Goal: Use online tool/utility: Utilize a website feature to perform a specific function

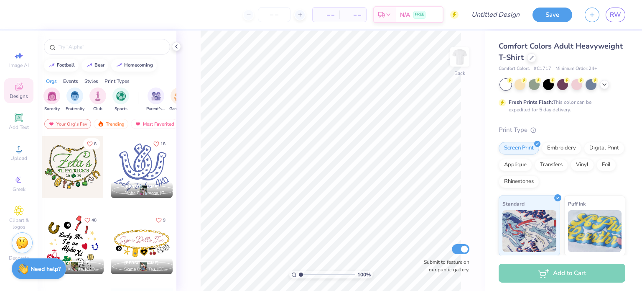
click at [83, 230] on div at bounding box center [73, 243] width 62 height 62
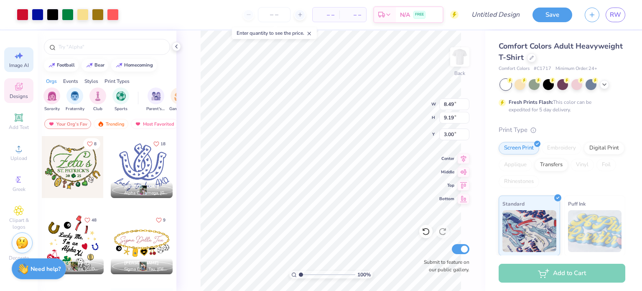
click at [13, 56] on div "Image AI" at bounding box center [18, 59] width 29 height 25
select select "4"
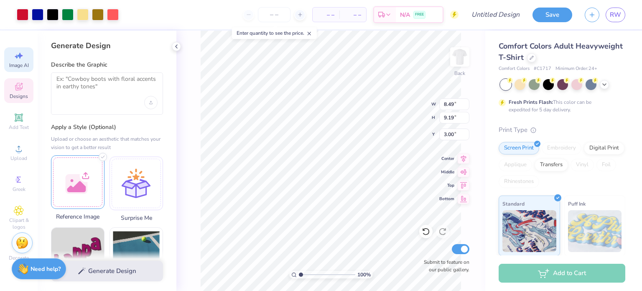
click at [85, 193] on div at bounding box center [78, 182] width 54 height 54
click at [71, 102] on div at bounding box center [107, 93] width 112 height 42
click at [77, 87] on textarea at bounding box center [106, 85] width 101 height 21
type textarea "i"
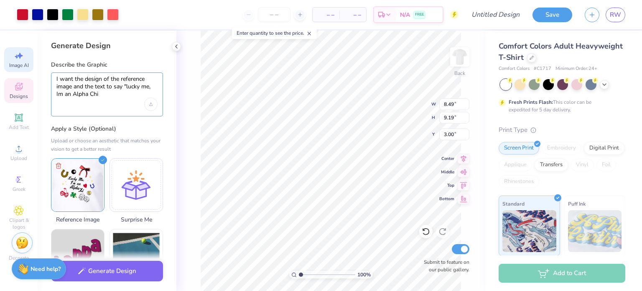
type textarea "I want the design of the reference image and the text to say "lucky me, Im an A…"
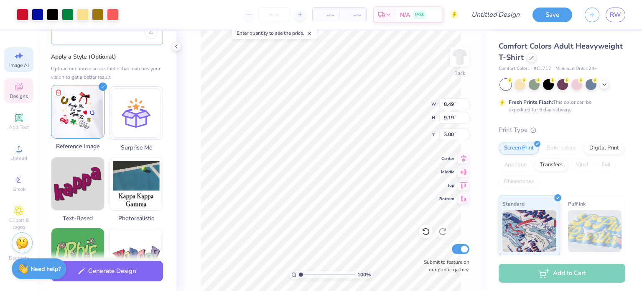
scroll to position [106, 0]
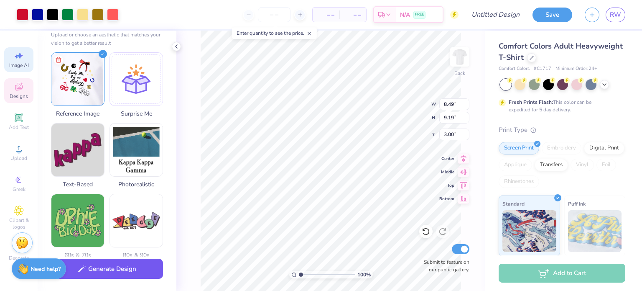
click at [122, 273] on button "Generate Design" at bounding box center [107, 268] width 112 height 20
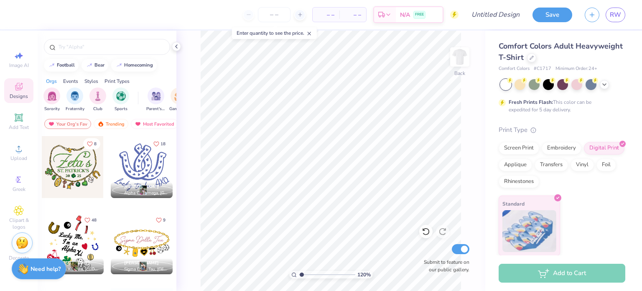
type input "1.21411609859409"
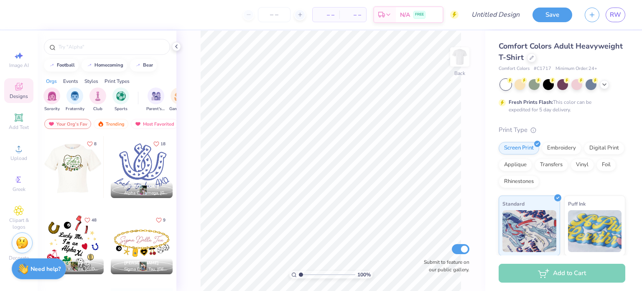
scroll to position [41, 0]
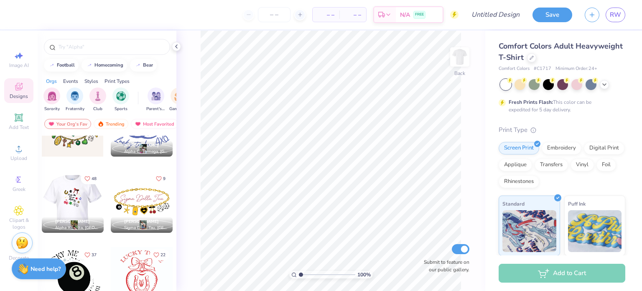
click at [83, 271] on div at bounding box center [73, 278] width 62 height 62
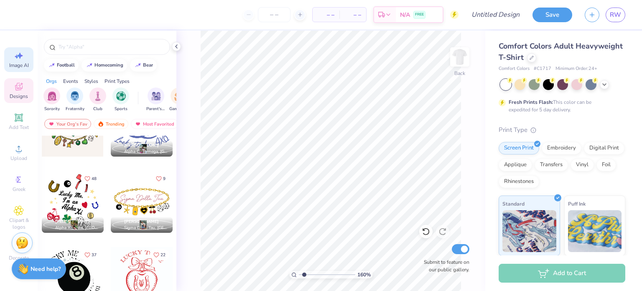
click at [20, 58] on icon at bounding box center [19, 56] width 10 height 10
type input "1.59935393942117"
select select "4"
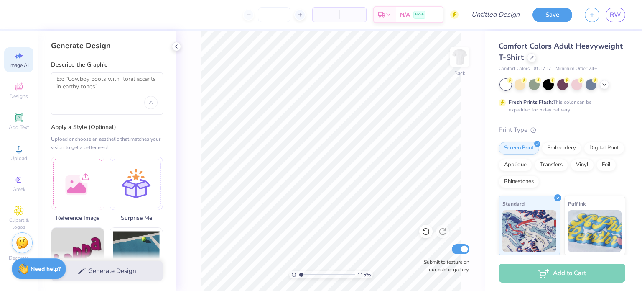
type input "1.10911366417349"
click at [89, 177] on div at bounding box center [78, 182] width 54 height 54
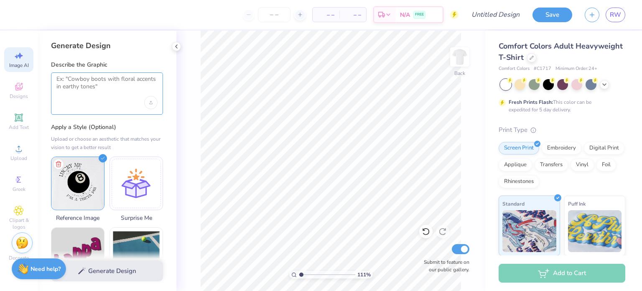
click at [120, 83] on textarea at bounding box center [106, 85] width 101 height 21
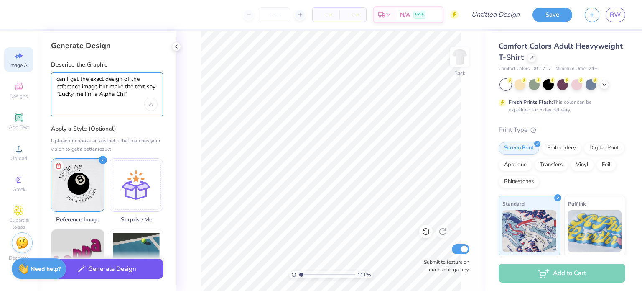
type textarea "can I get the exact design of the reference image but make the text say "Lucky …"
click at [97, 273] on button "Generate Design" at bounding box center [107, 268] width 112 height 20
type input "1.10911366417349"
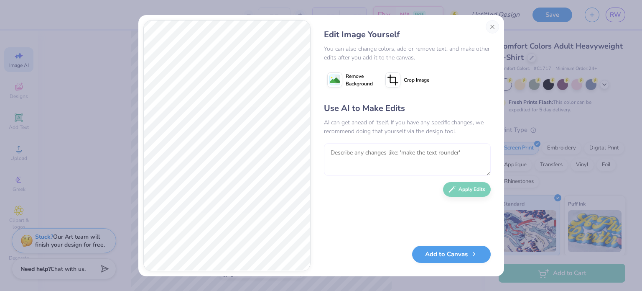
click at [351, 153] on textarea at bounding box center [407, 159] width 167 height 33
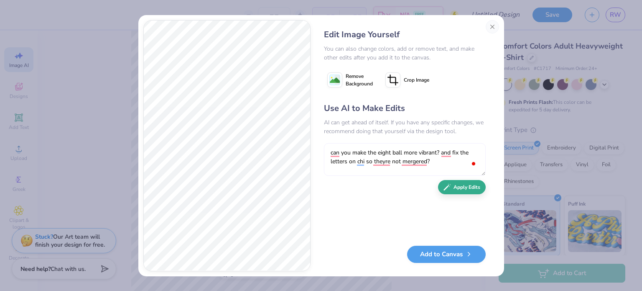
type textarea "can you make the eight ball more vibrant? and fix the letters on chi so theyre …"
click at [468, 189] on button "Apply Edits" at bounding box center [462, 187] width 48 height 15
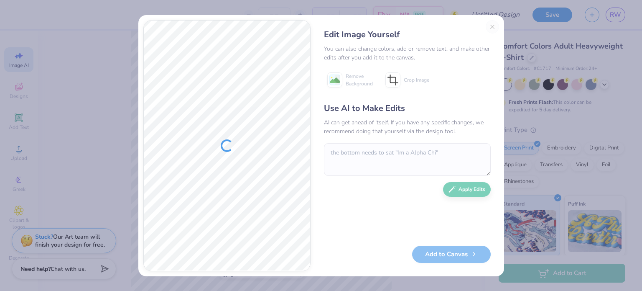
click at [457, 191] on div "Use AI to Make Edits AI can get ahead of itself. If you have any specific chang…" at bounding box center [407, 169] width 167 height 135
